Goal: Book appointment/travel/reservation

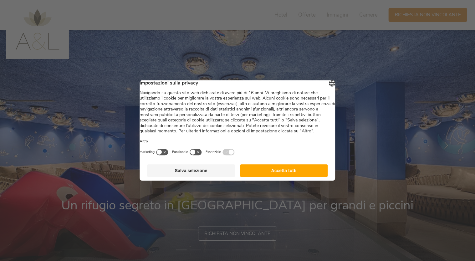
click at [291, 172] on button "Accetta tutti" at bounding box center [284, 170] width 88 height 13
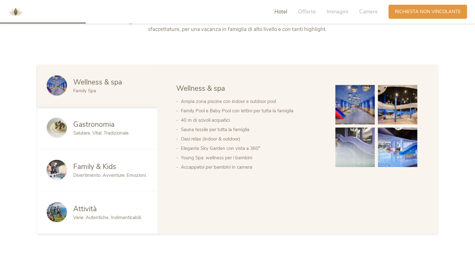
scroll to position [281, 0]
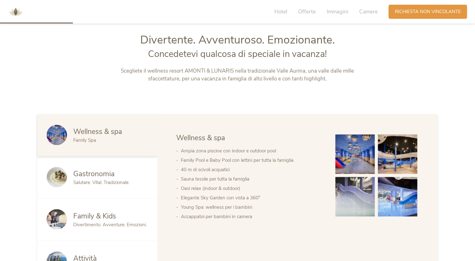
click at [352, 164] on img at bounding box center [354, 153] width 39 height 39
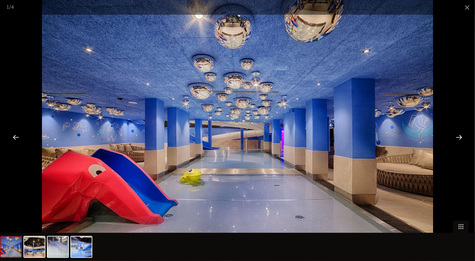
click at [457, 134] on div at bounding box center [458, 136] width 19 height 19
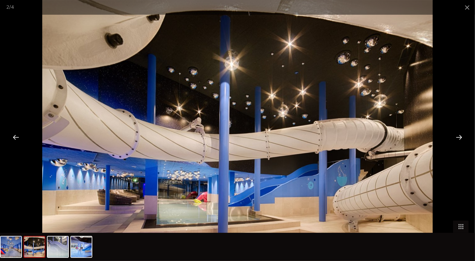
drag, startPoint x: 456, startPoint y: 134, endPoint x: 453, endPoint y: 136, distance: 3.9
click at [453, 136] on div at bounding box center [458, 136] width 19 height 19
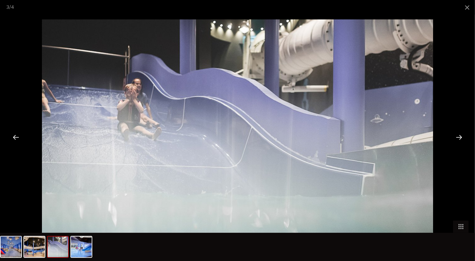
click at [450, 136] on div at bounding box center [458, 136] width 19 height 19
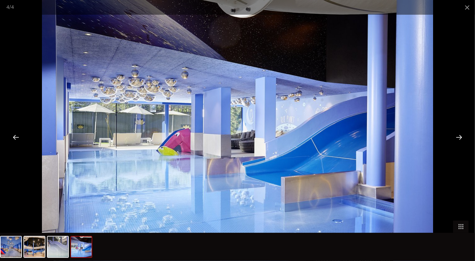
click at [448, 137] on div at bounding box center [237, 130] width 475 height 261
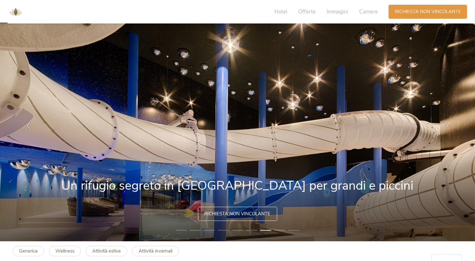
scroll to position [0, 0]
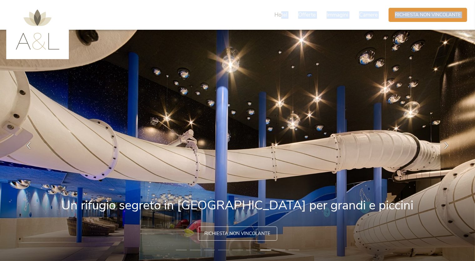
drag, startPoint x: 281, startPoint y: 16, endPoint x: 294, endPoint y: 31, distance: 18.9
click at [424, 12] on span "Richiesta non vincolante" at bounding box center [428, 14] width 66 height 7
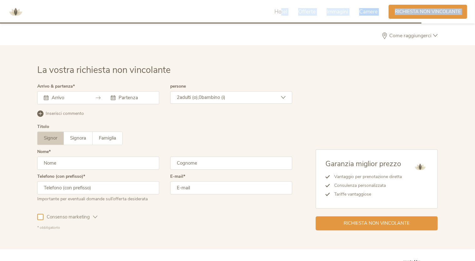
scroll to position [1831, 0]
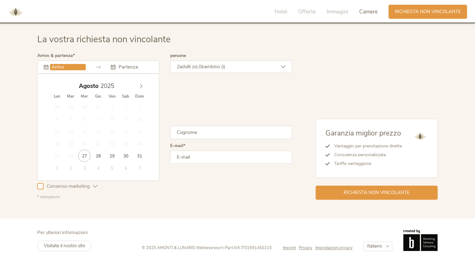
click at [68, 68] on input "text" at bounding box center [68, 67] width 36 height 6
click at [144, 83] on span at bounding box center [141, 84] width 11 height 9
click at [143, 83] on span at bounding box center [141, 84] width 11 height 9
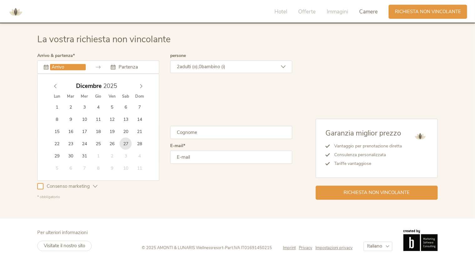
type input "27.12.2025"
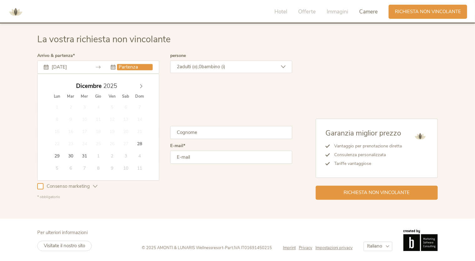
click at [140, 88] on div "Dicembre 2025" at bounding box center [98, 86] width 96 height 12
type input "2026"
click at [140, 84] on icon at bounding box center [141, 86] width 4 height 4
type input "01.01.2026"
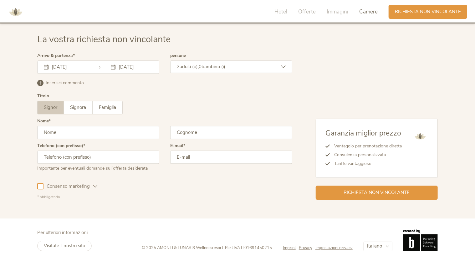
click at [195, 69] on span "adulti (o)," at bounding box center [189, 66] width 19 height 6
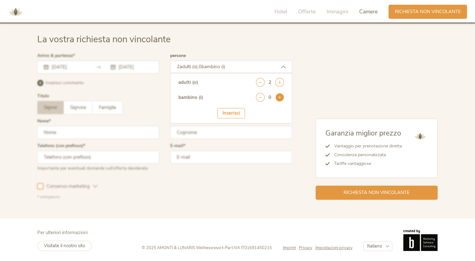
click at [279, 97] on icon at bounding box center [279, 97] width 9 height 9
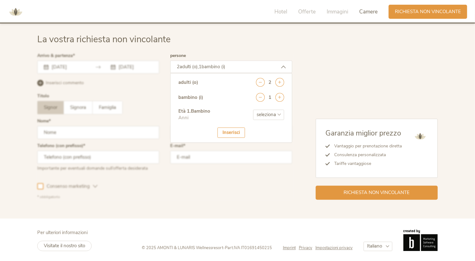
drag, startPoint x: 271, startPoint y: 112, endPoint x: 267, endPoint y: 114, distance: 4.8
click at [270, 112] on select "seleziona 0 1 2 3 4 5 6 7 8 9 10 11 12 13 14 15 16 17" at bounding box center [268, 114] width 31 height 10
select select "5"
click at [253, 109] on select "seleziona 0 1 2 3 4 5 6 7 8 9 10 11 12 13 14 15 16 17" at bounding box center [268, 114] width 31 height 10
click at [276, 99] on icon at bounding box center [279, 97] width 9 height 9
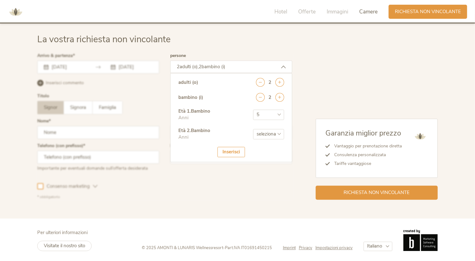
click at [278, 133] on select "seleziona 0 1 2 3 4 5 6 7 8 9 10 11 12 13 14 15 16 17" at bounding box center [268, 134] width 31 height 10
select select "9"
click at [253, 129] on select "seleziona 0 1 2 3 4 5 6 7 8 9 10 11 12 13 14 15 16 17" at bounding box center [268, 134] width 31 height 10
click at [227, 150] on div "Inserisci" at bounding box center [231, 152] width 28 height 10
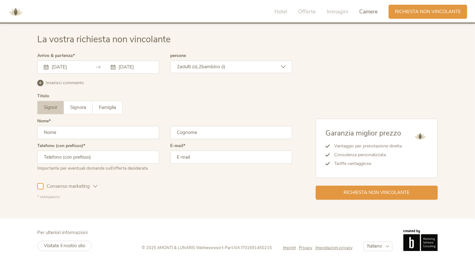
click at [78, 129] on input "text" at bounding box center [98, 132] width 122 height 13
type input "Oscar"
type input "Lanzoni"
type input "3891105251"
click at [202, 157] on input "email" at bounding box center [231, 156] width 122 height 13
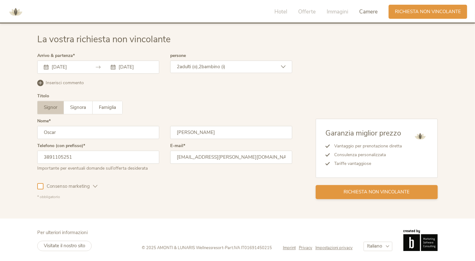
type input "oscar.lanzoni@gmail.com"
click at [355, 195] on div "Richiesta non vincolante" at bounding box center [377, 192] width 122 height 14
